Goal: Navigation & Orientation: Find specific page/section

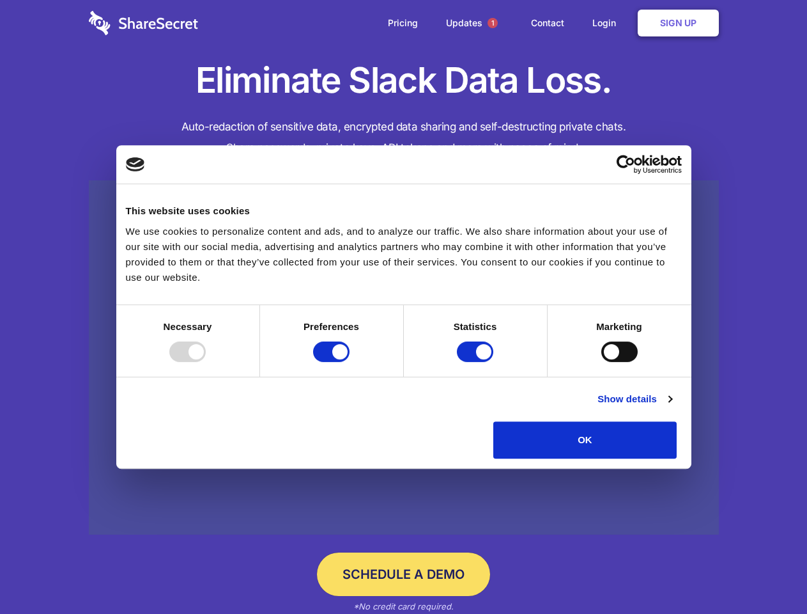
click at [206, 362] on div at bounding box center [187, 351] width 36 height 20
click at [350, 362] on input "Preferences" at bounding box center [331, 351] width 36 height 20
checkbox input "false"
click at [477, 362] on input "Statistics" at bounding box center [475, 351] width 36 height 20
checkbox input "false"
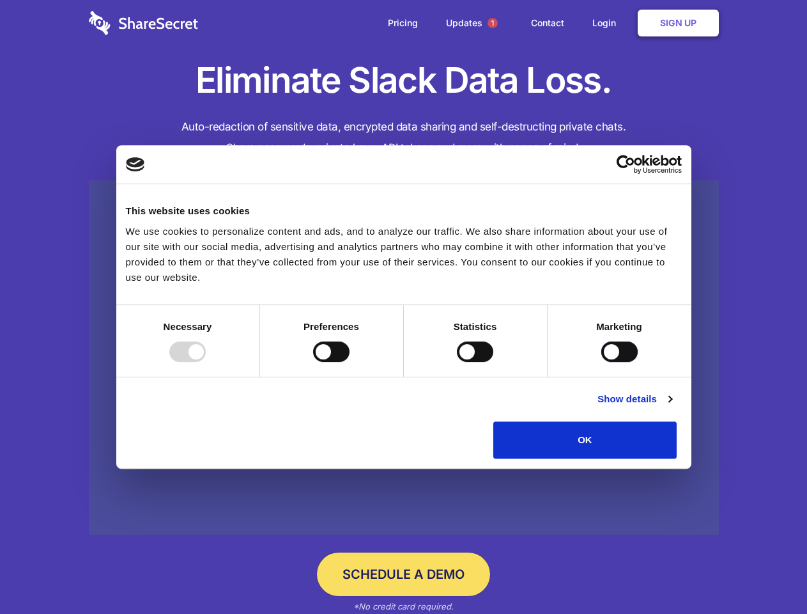
click at [601, 362] on input "Marketing" at bounding box center [619, 351] width 36 height 20
checkbox input "true"
click at [672, 407] on link "Show details" at bounding box center [635, 398] width 74 height 15
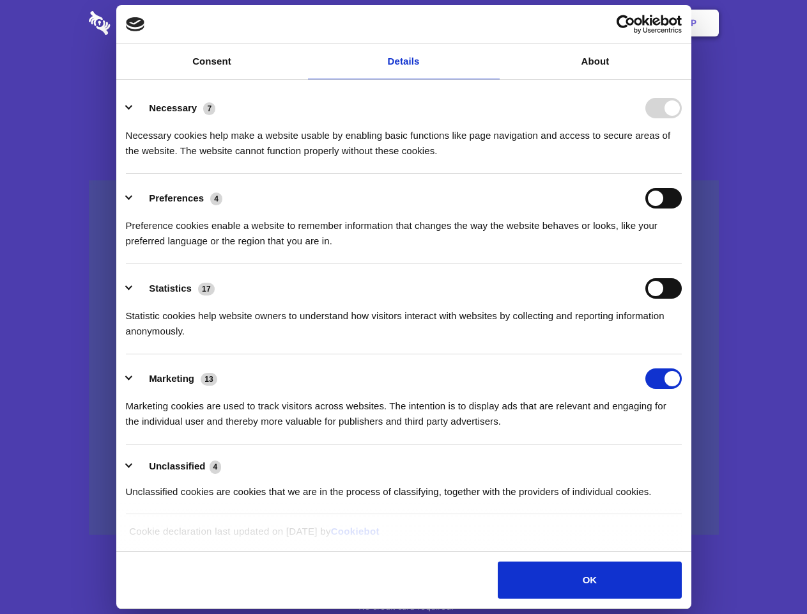
click at [682, 174] on li "Necessary 7 Necessary cookies help make a website usable by enabling basic func…" at bounding box center [404, 129] width 556 height 90
click at [492, 23] on span "1" at bounding box center [493, 23] width 10 height 10
